Goal: Information Seeking & Learning: Learn about a topic

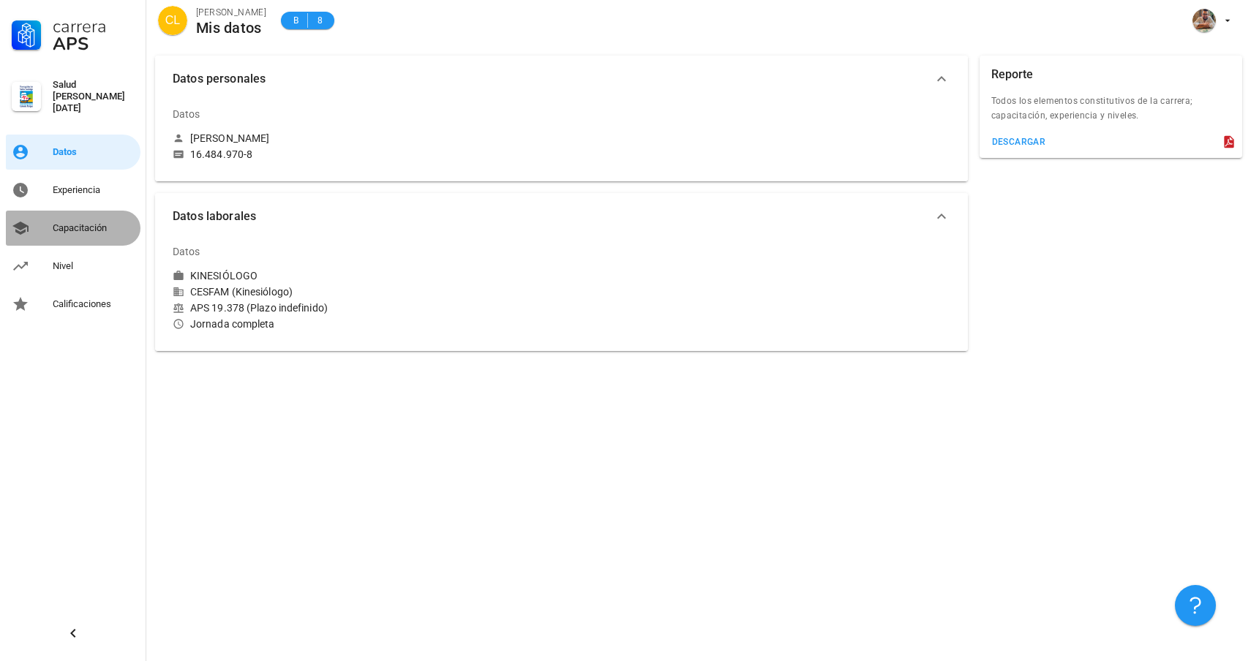
click at [99, 222] on div "Capacitación" at bounding box center [94, 228] width 82 height 12
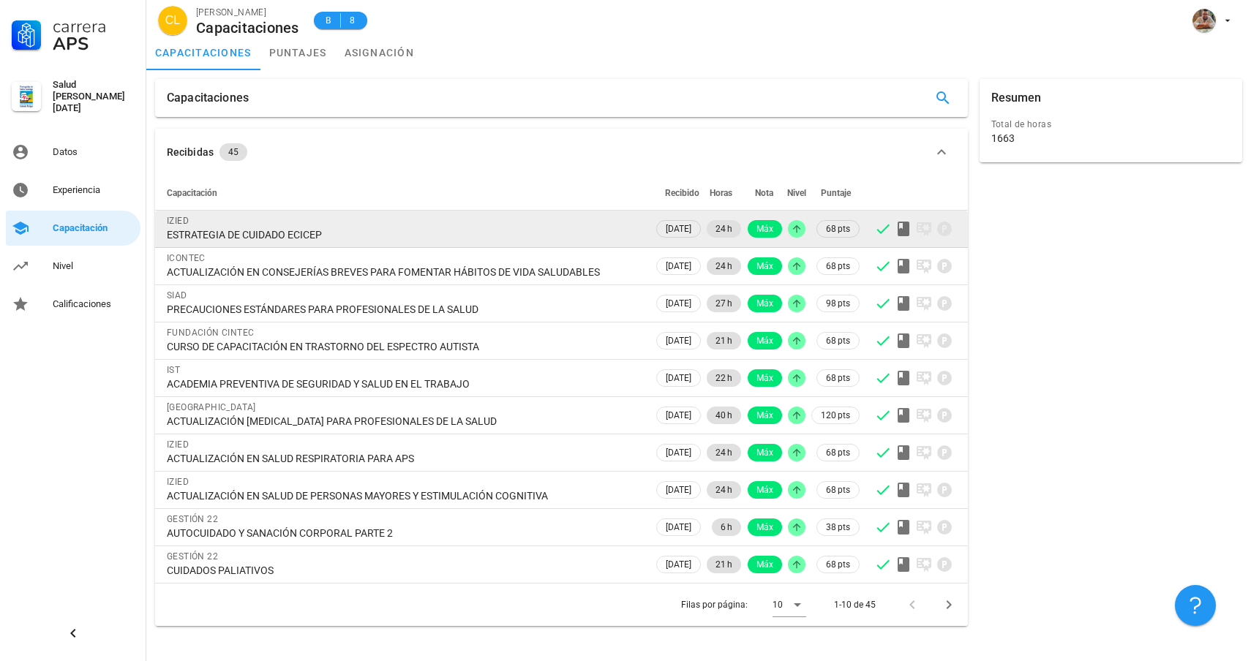
click at [318, 235] on div "ESTRATEGIA DE CUIDADO ECICEP" at bounding box center [404, 234] width 475 height 13
click at [674, 229] on span "22/07/2025" at bounding box center [679, 229] width 26 height 16
click at [892, 233] on div at bounding box center [915, 229] width 82 height 18
click at [924, 233] on icon at bounding box center [924, 229] width 15 height 14
click at [949, 229] on icon at bounding box center [944, 229] width 15 height 15
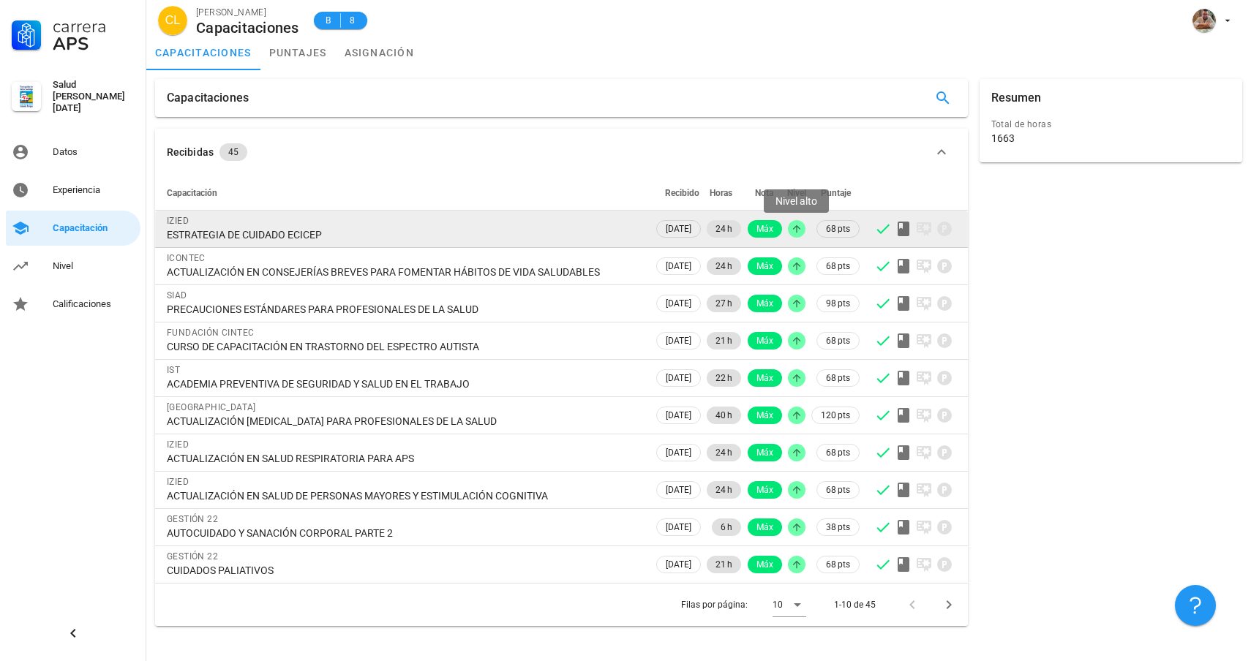
click at [802, 225] on div at bounding box center [797, 229] width 18 height 18
click at [754, 228] on span "Máx" at bounding box center [765, 229] width 34 height 18
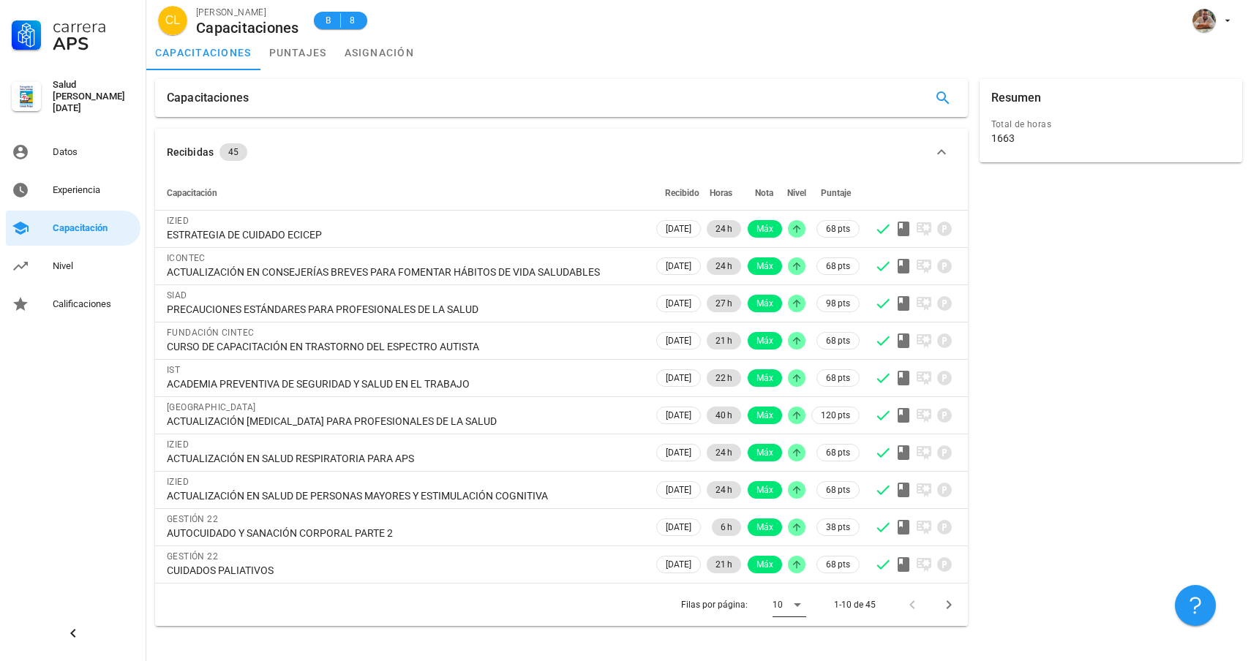
click at [795, 606] on icon at bounding box center [798, 605] width 18 height 18
click at [803, 625] on div "Todos" at bounding box center [801, 629] width 32 height 14
